Goal: Task Accomplishment & Management: Manage account settings

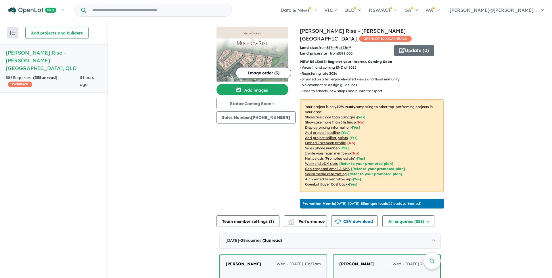
click at [56, 74] on div "558 Enquir ies ( 558 unread) CASHBACK" at bounding box center [43, 81] width 74 height 14
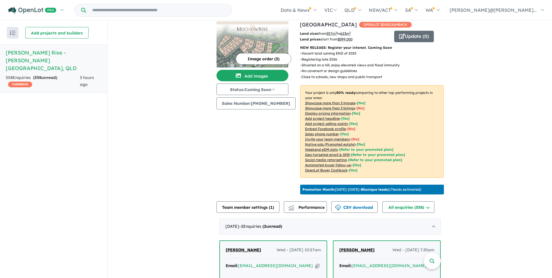
scroll to position [7, 0]
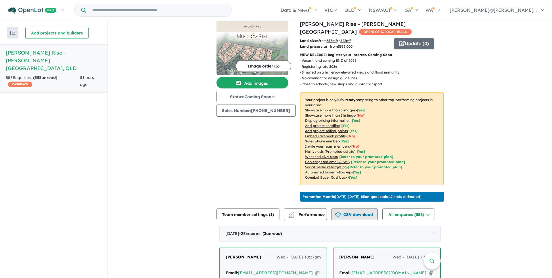
click at [363, 214] on button "CSV download" at bounding box center [354, 214] width 47 height 11
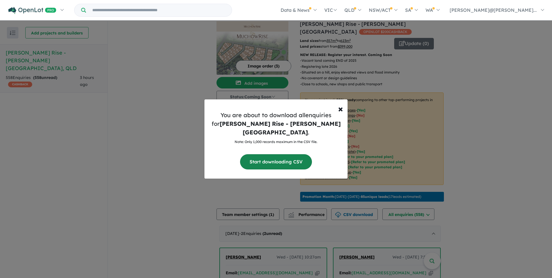
click at [292, 160] on button "Start downloading CSV" at bounding box center [276, 161] width 72 height 15
click at [342, 114] on span "×" at bounding box center [340, 108] width 5 height 11
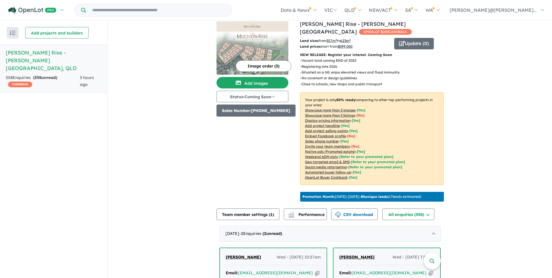
scroll to position [0, 0]
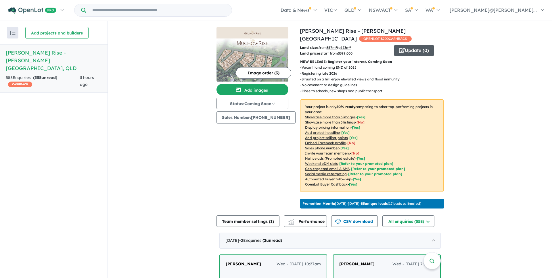
click at [413, 45] on button "Update ( 0 )" at bounding box center [414, 50] width 40 height 11
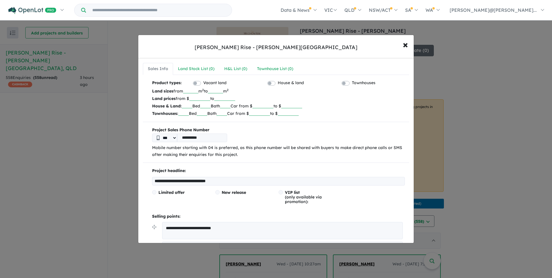
drag, startPoint x: 204, startPoint y: 99, endPoint x: 198, endPoint y: 100, distance: 5.8
click at [198, 100] on input "******" at bounding box center [199, 98] width 21 height 6
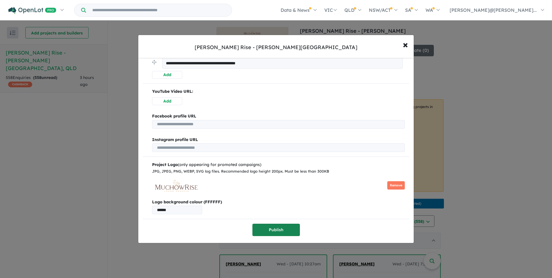
type input "******"
click at [274, 226] on button "Publish" at bounding box center [275, 230] width 47 height 12
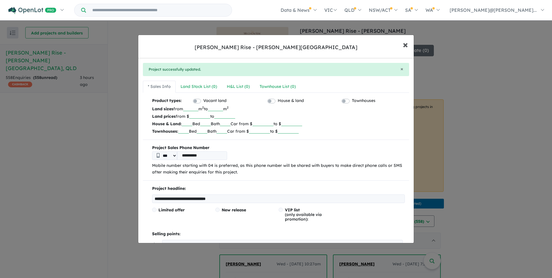
click at [405, 47] on span "×" at bounding box center [405, 44] width 5 height 12
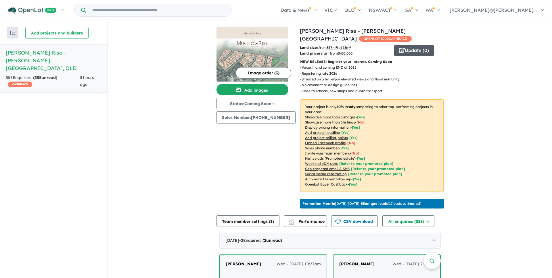
click at [405, 45] on button "Update ( 0 )" at bounding box center [414, 50] width 40 height 11
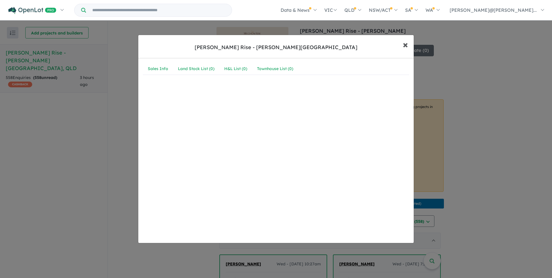
click at [404, 44] on span "×" at bounding box center [405, 44] width 5 height 12
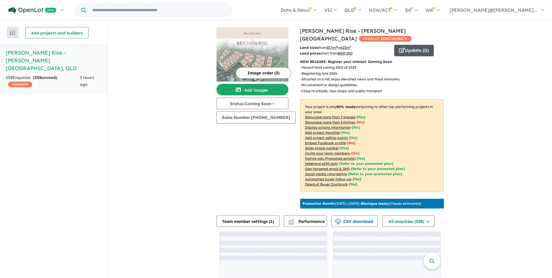
click at [407, 45] on button "Update ( 0 )" at bounding box center [414, 50] width 40 height 11
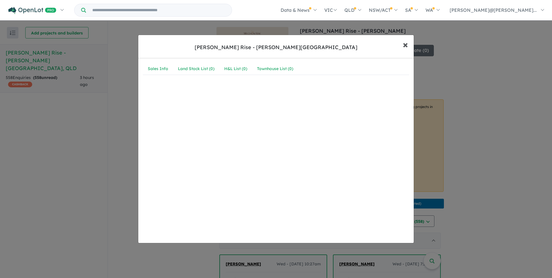
click at [408, 45] on span "×" at bounding box center [405, 44] width 5 height 12
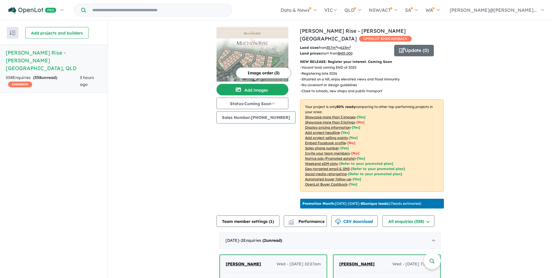
click at [337, 76] on p "- Situated on a hill, enjoy elevated views and flood immunity" at bounding box center [352, 79] width 104 height 6
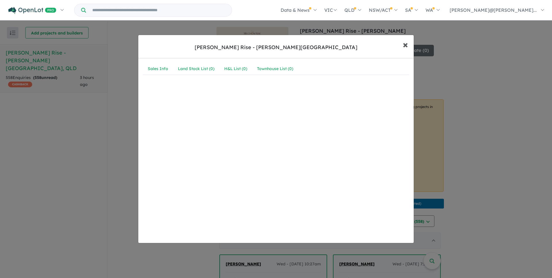
click at [408, 45] on span "×" at bounding box center [405, 44] width 5 height 12
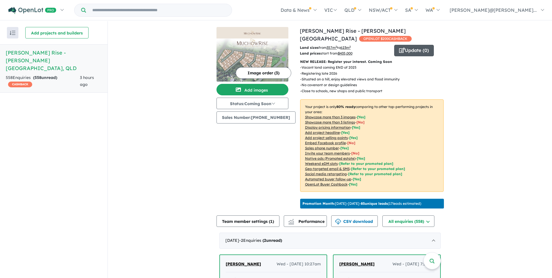
click at [416, 45] on button "Update ( 0 )" at bounding box center [414, 50] width 40 height 11
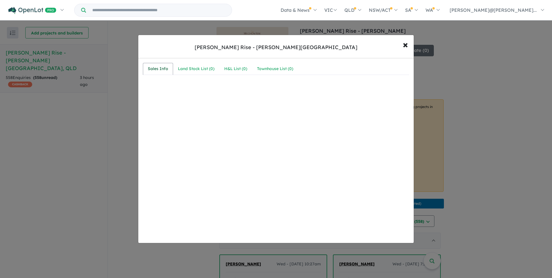
click at [163, 66] on div "Sales Info" at bounding box center [158, 69] width 20 height 7
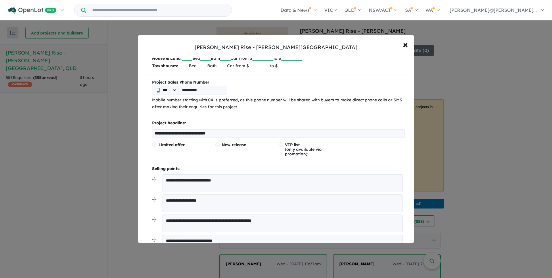
scroll to position [48, 0]
drag, startPoint x: 236, startPoint y: 181, endPoint x: 208, endPoint y: 181, distance: 28.5
click at [208, 181] on textarea "**********" at bounding box center [282, 183] width 241 height 18
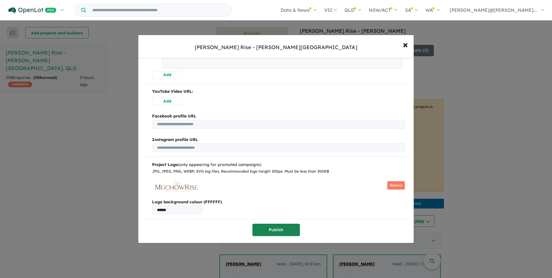
type textarea "**********"
click at [270, 224] on button "Publish" at bounding box center [275, 230] width 47 height 12
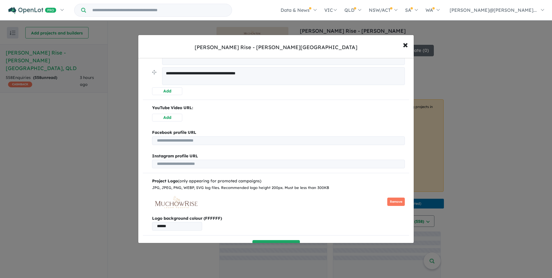
scroll to position [0, 0]
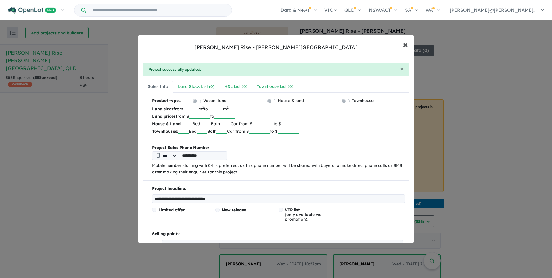
click at [407, 46] on span "×" at bounding box center [405, 44] width 5 height 12
